Goal: Check status: Check status

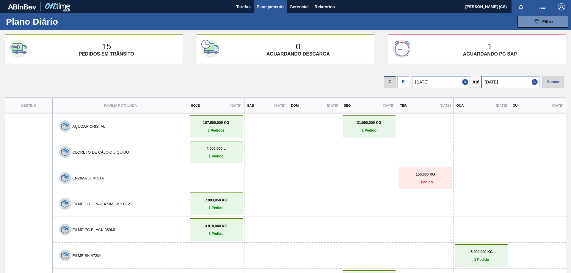
click at [403, 84] on div "E" at bounding box center [403, 82] width 12 height 12
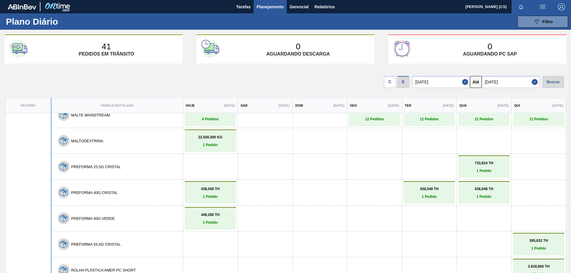
scroll to position [773, 0]
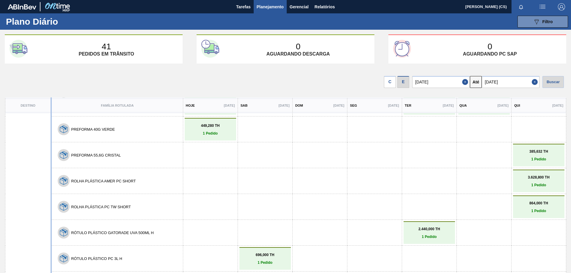
click at [434, 81] on input "[DATE]" at bounding box center [441, 82] width 58 height 12
click at [450, 141] on div "24" at bounding box center [448, 144] width 8 height 8
click at [545, 84] on div "Buscar" at bounding box center [552, 82] width 21 height 12
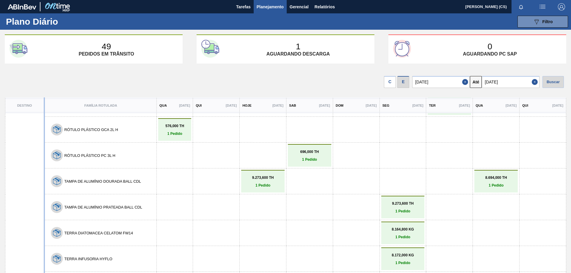
scroll to position [1002, 0]
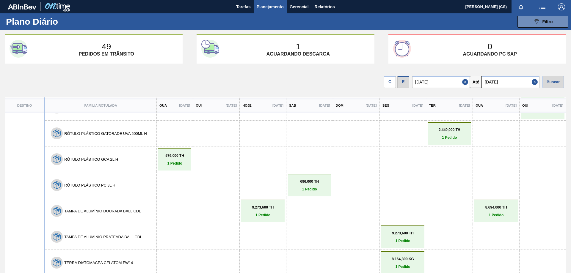
click at [440, 84] on input "[DATE]" at bounding box center [441, 82] width 58 height 12
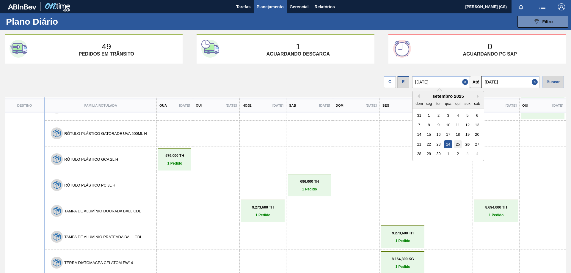
click at [459, 144] on div "25" at bounding box center [458, 144] width 8 height 8
type input "[DATE]"
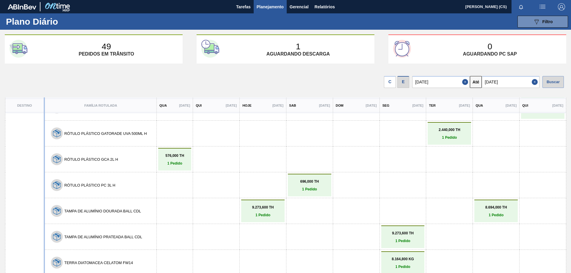
click at [549, 84] on div "Buscar" at bounding box center [552, 82] width 21 height 12
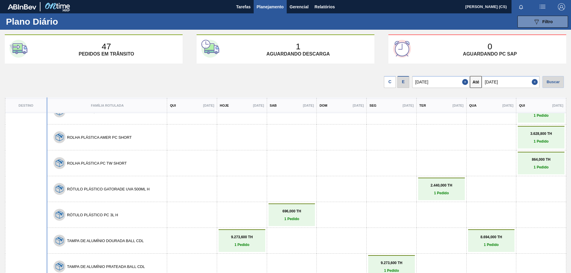
scroll to position [950, 0]
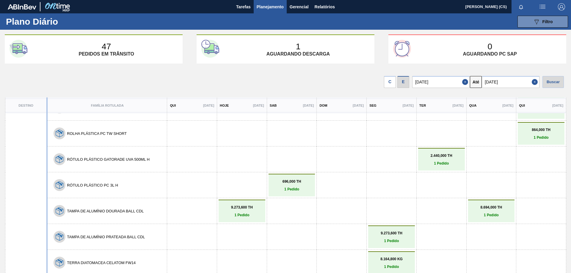
click at [414, 23] on div "Plano Diário 089F7B8B-B2A5-4AFE-B5C0-19BA573D28AC Filtro Responsável Destino De…" at bounding box center [285, 21] width 571 height 16
